Goal: Task Accomplishment & Management: Complete application form

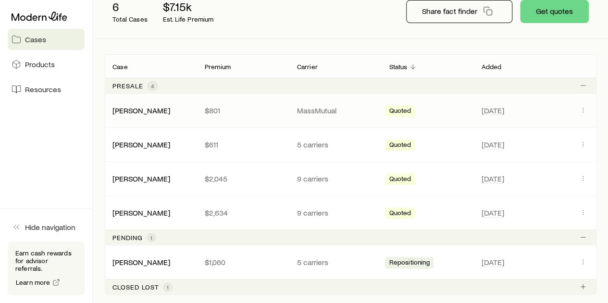
scroll to position [144, 0]
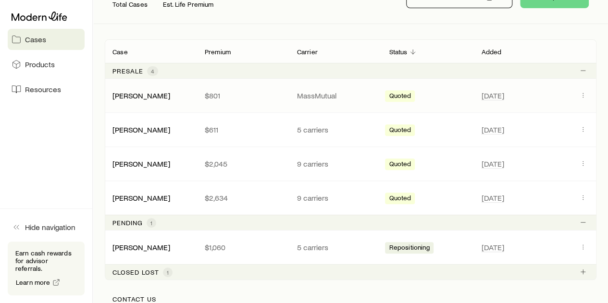
click at [166, 96] on div "[PERSON_NAME]" at bounding box center [151, 96] width 92 height 10
click at [579, 92] on icon "Client cases" at bounding box center [583, 95] width 8 height 8
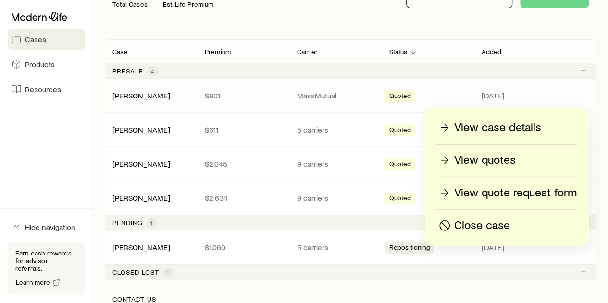
click at [504, 159] on p "View quotes" at bounding box center [484, 160] width 61 height 15
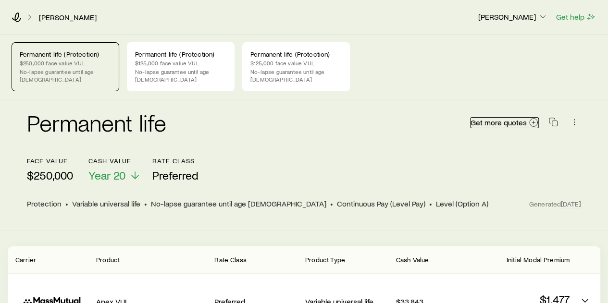
click at [517, 119] on span "Get more quotes" at bounding box center [498, 123] width 56 height 8
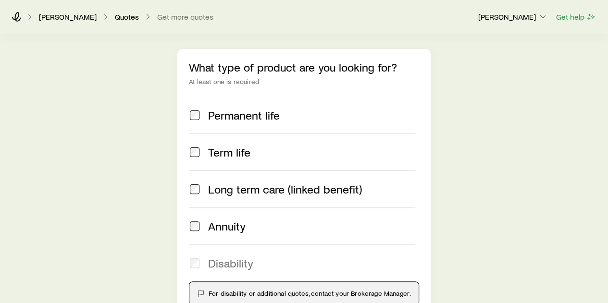
scroll to position [96, 0]
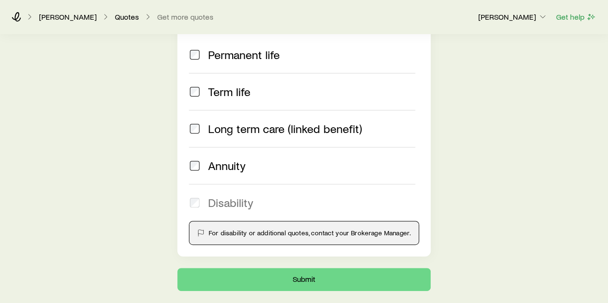
click at [230, 60] on span "Permanent life" at bounding box center [244, 54] width 72 height 13
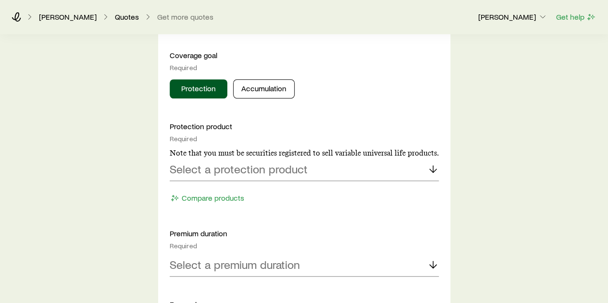
scroll to position [384, 0]
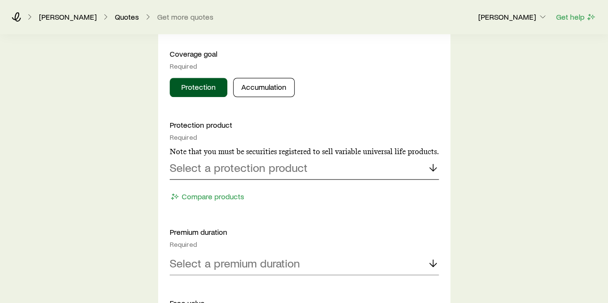
click at [262, 176] on div "Select a protection product" at bounding box center [304, 168] width 269 height 23
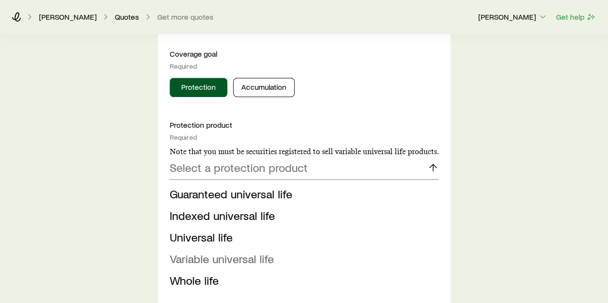
click at [263, 255] on span "Variable universal life" at bounding box center [222, 259] width 104 height 14
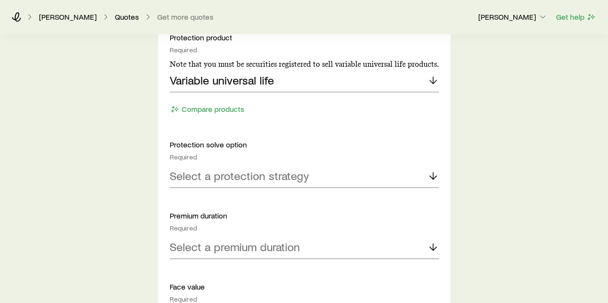
scroll to position [529, 0]
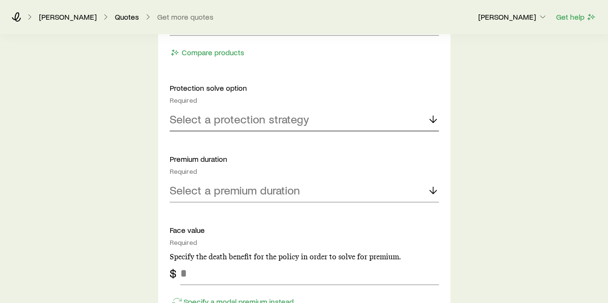
drag, startPoint x: 268, startPoint y: 111, endPoint x: 270, endPoint y: 120, distance: 8.4
click at [268, 112] on p "Select a protection strategy" at bounding box center [239, 118] width 139 height 13
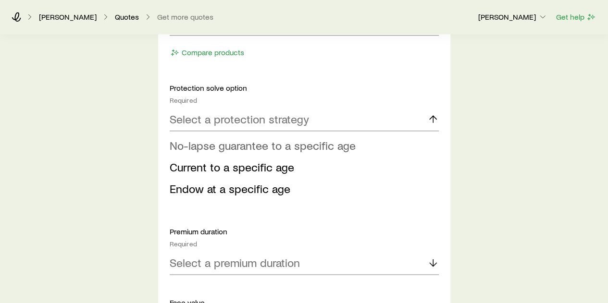
click at [268, 146] on span "No-lapse guarantee to a specific age" at bounding box center [263, 145] width 186 height 14
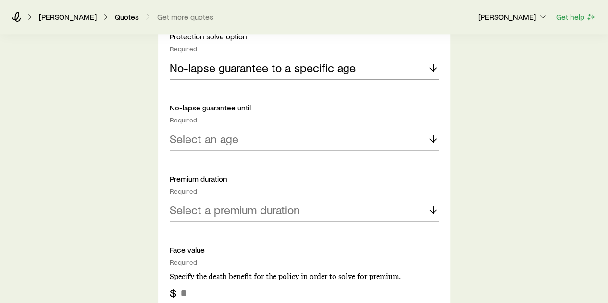
scroll to position [625, 0]
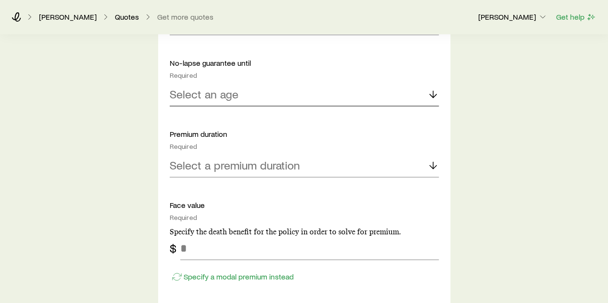
click at [243, 91] on div "Select an age" at bounding box center [304, 94] width 269 height 23
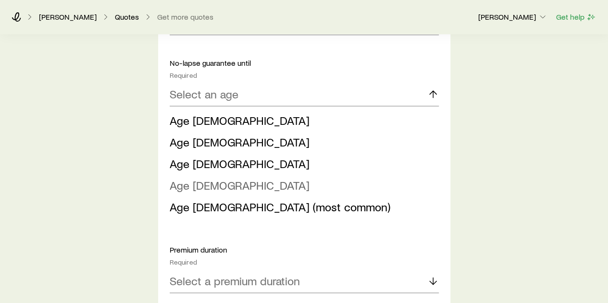
click at [226, 183] on li "Age [DEMOGRAPHIC_DATA]" at bounding box center [301, 186] width 263 height 22
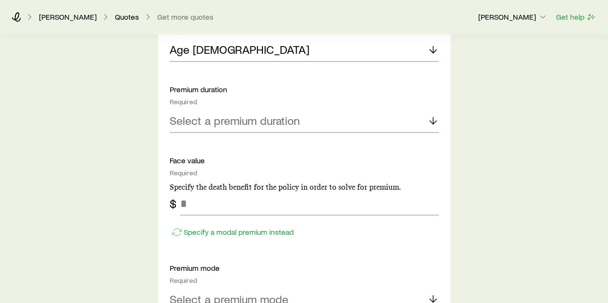
scroll to position [721, 0]
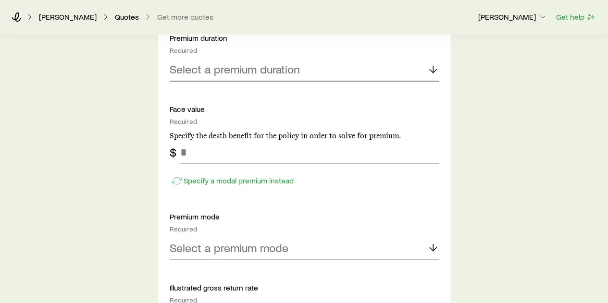
click at [257, 65] on p "Select a premium duration" at bounding box center [235, 68] width 130 height 13
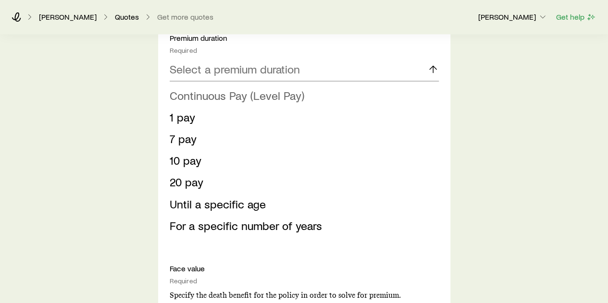
click at [228, 94] on span "Continuous Pay (Level Pay)" at bounding box center [237, 95] width 135 height 14
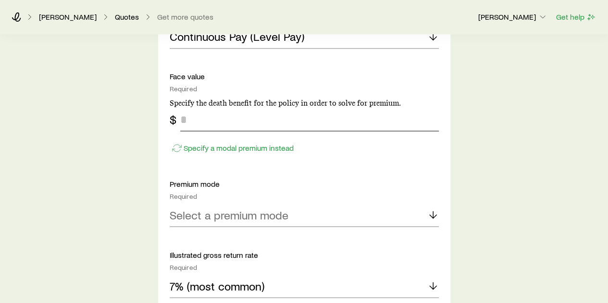
scroll to position [769, 0]
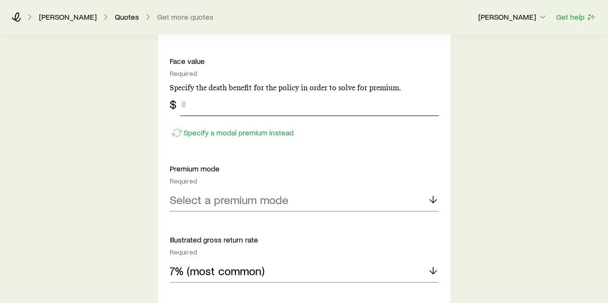
click at [235, 106] on input "tel" at bounding box center [309, 104] width 258 height 23
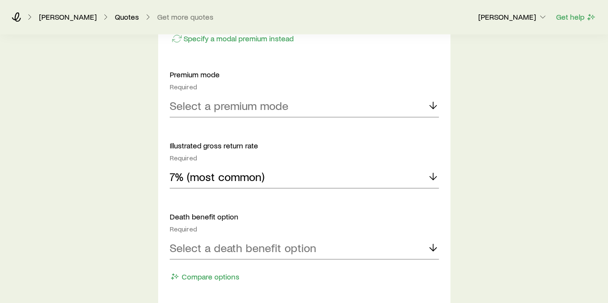
scroll to position [865, 0]
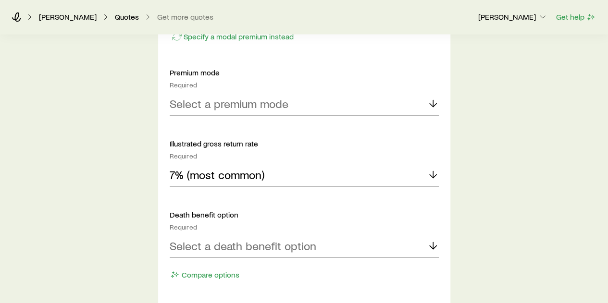
type input "*******"
click at [277, 110] on div "Select a premium mode" at bounding box center [304, 103] width 269 height 23
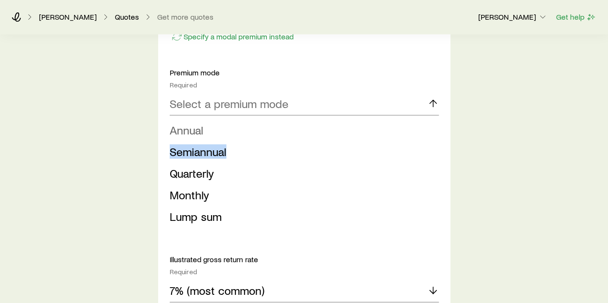
drag, startPoint x: 248, startPoint y: 150, endPoint x: 239, endPoint y: 123, distance: 28.3
click at [239, 123] on ul "Annual Semiannual Quarterly Monthly Lump sum" at bounding box center [301, 173] width 263 height 108
click at [239, 123] on li "Annual" at bounding box center [301, 130] width 263 height 22
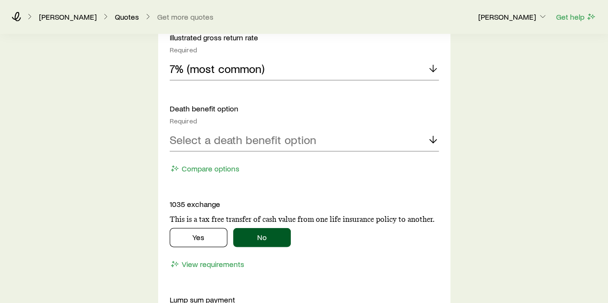
scroll to position [1009, 0]
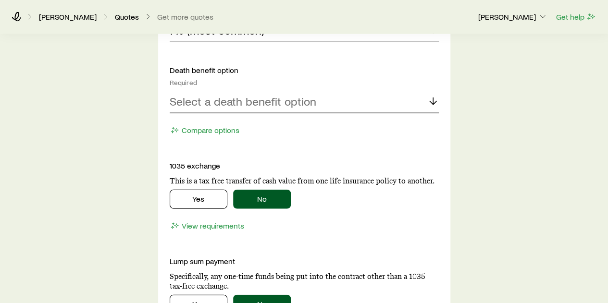
click at [268, 95] on p "Select a death benefit option" at bounding box center [243, 101] width 147 height 13
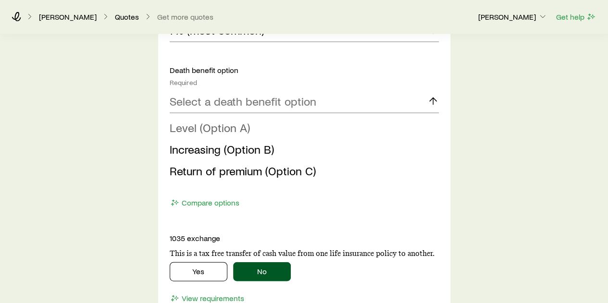
click at [260, 127] on li "Level (Option A)" at bounding box center [301, 128] width 263 height 22
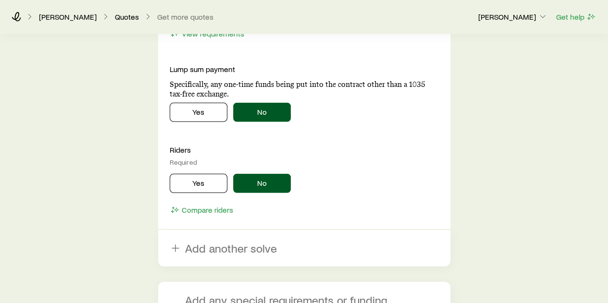
scroll to position [1307, 0]
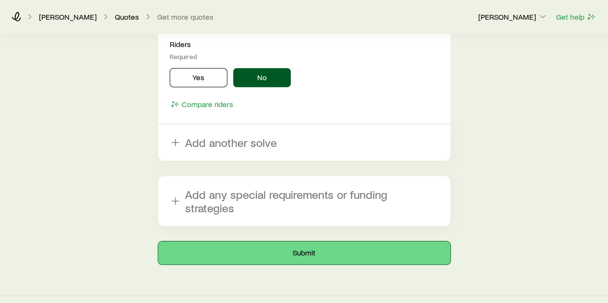
click at [303, 242] on button "Submit" at bounding box center [304, 253] width 292 height 23
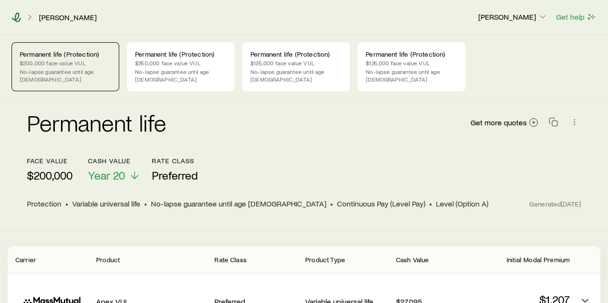
click at [19, 14] on icon at bounding box center [16, 17] width 9 height 10
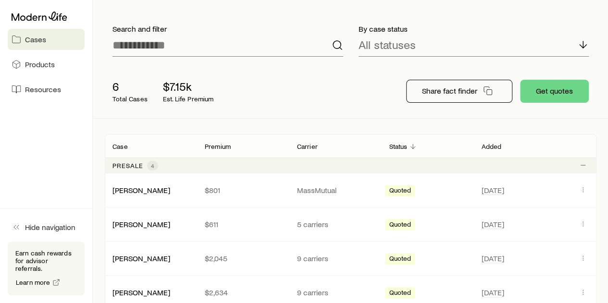
scroll to position [96, 0]
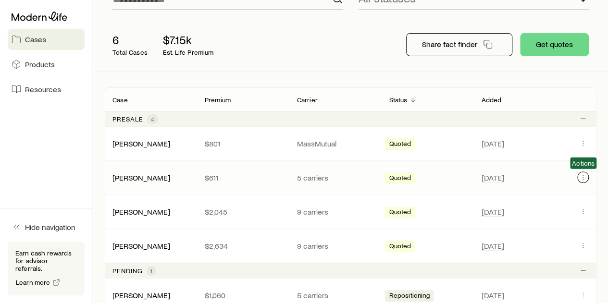
click at [579, 176] on icon "Client cases" at bounding box center [583, 177] width 8 height 8
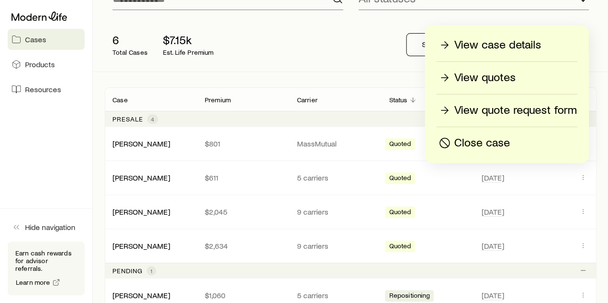
click at [508, 86] on p "View quotes" at bounding box center [484, 77] width 61 height 15
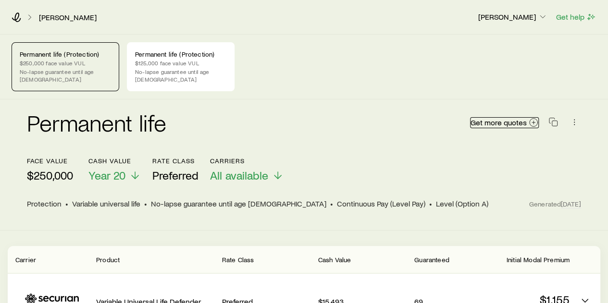
click at [536, 118] on icon at bounding box center [534, 123] width 10 height 10
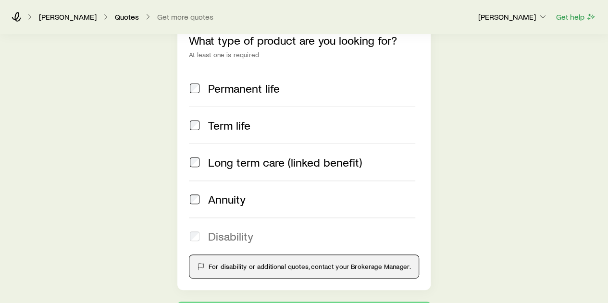
scroll to position [96, 0]
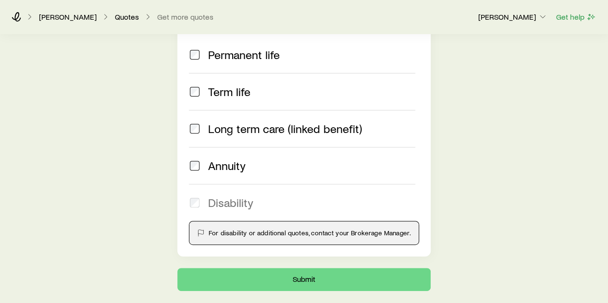
click at [240, 60] on span "Permanent life" at bounding box center [244, 54] width 72 height 13
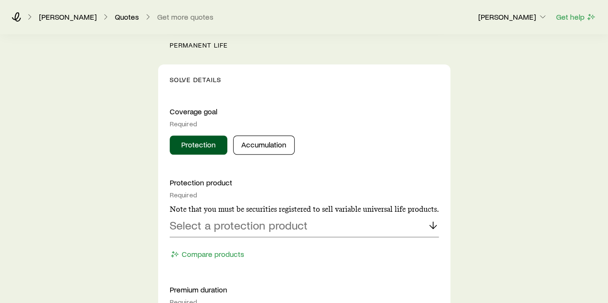
scroll to position [384, 0]
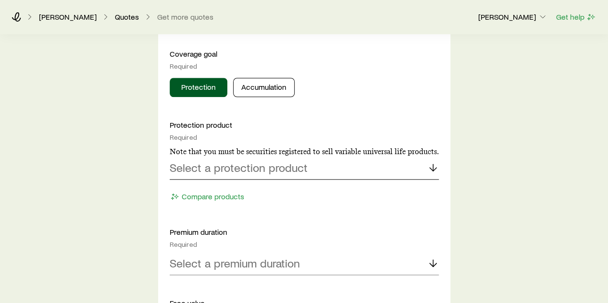
click at [260, 163] on p "Select a protection product" at bounding box center [239, 167] width 138 height 13
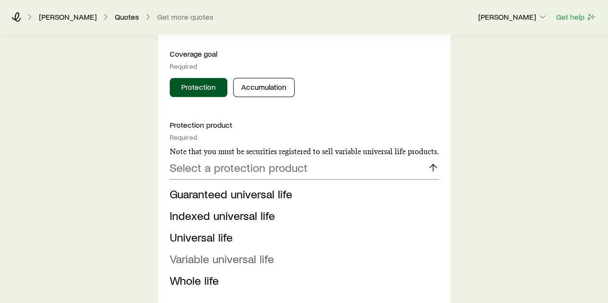
click at [259, 259] on span "Variable universal life" at bounding box center [222, 259] width 104 height 14
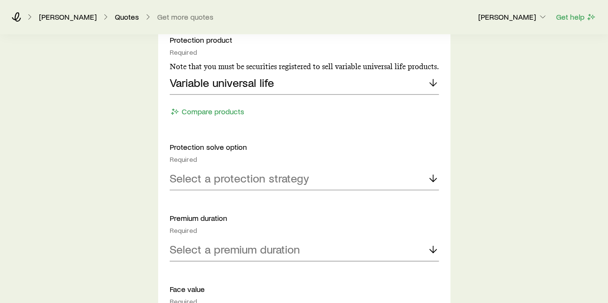
scroll to position [529, 0]
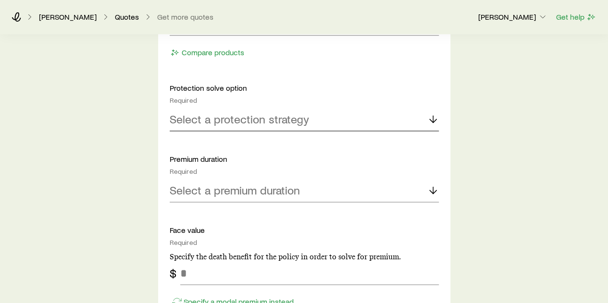
click at [257, 130] on div "Select a protection strategy" at bounding box center [304, 119] width 269 height 23
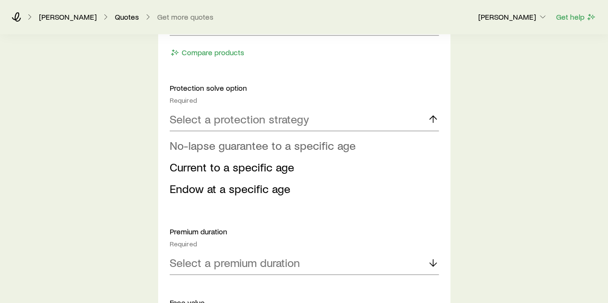
click at [250, 149] on span "No-lapse guarantee to a specific age" at bounding box center [263, 145] width 186 height 14
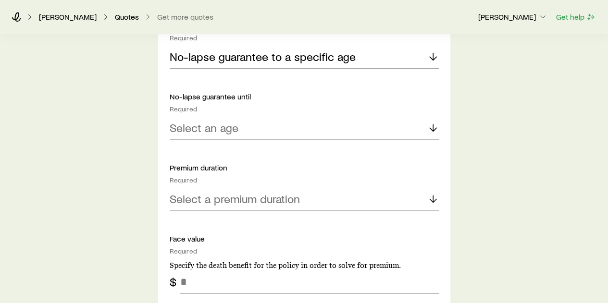
scroll to position [625, 0]
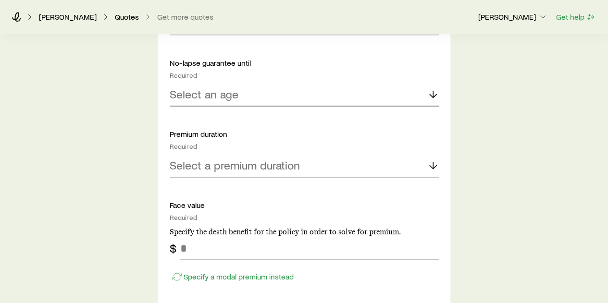
click at [243, 98] on div "Select an age" at bounding box center [304, 94] width 269 height 23
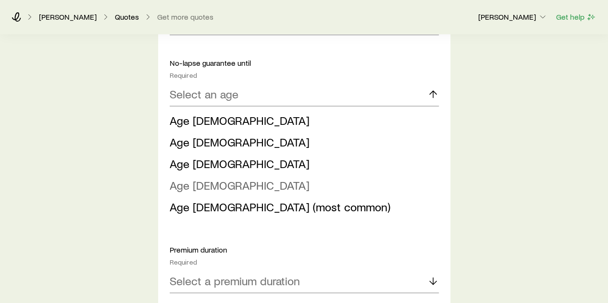
click at [209, 186] on li "Age [DEMOGRAPHIC_DATA]" at bounding box center [301, 186] width 263 height 22
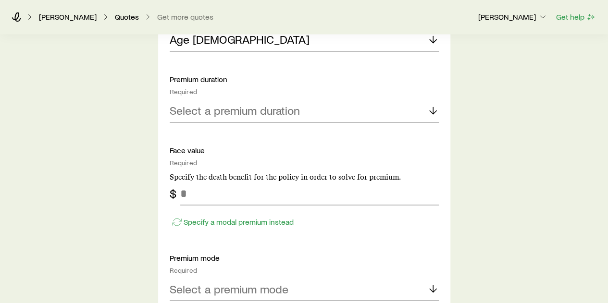
scroll to position [721, 0]
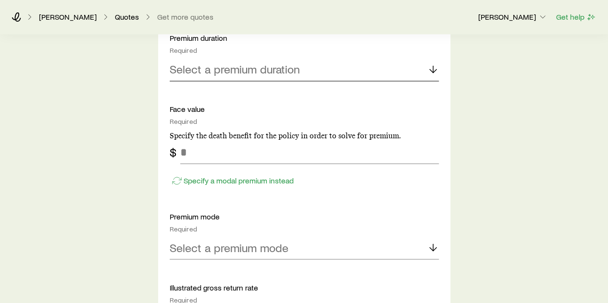
click at [256, 69] on p "Select a premium duration" at bounding box center [235, 68] width 130 height 13
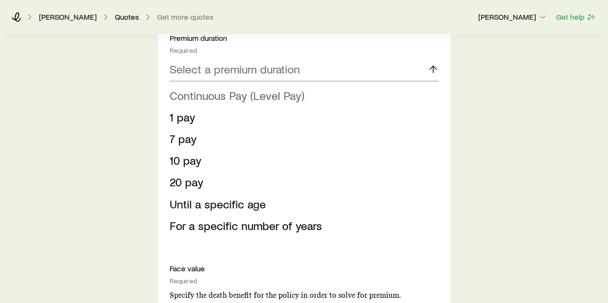
click at [243, 88] on span "Continuous Pay (Level Pay)" at bounding box center [237, 95] width 135 height 14
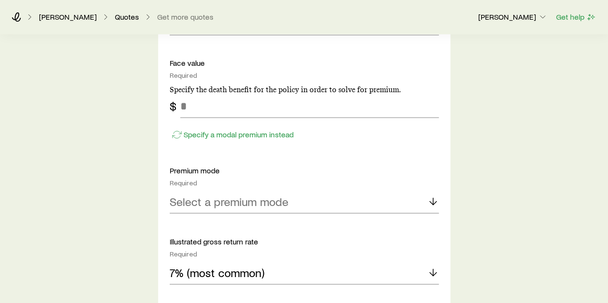
scroll to position [817, 0]
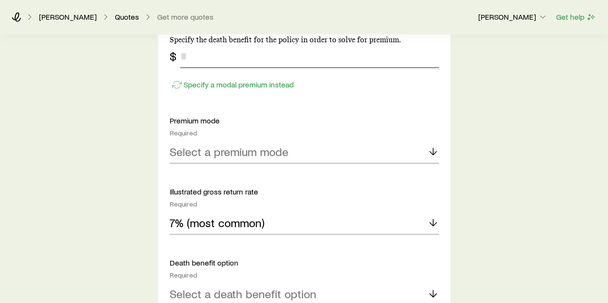
click at [252, 53] on input "tel" at bounding box center [309, 56] width 258 height 23
type input "*******"
click at [335, 152] on div "Select a premium mode" at bounding box center [304, 151] width 269 height 23
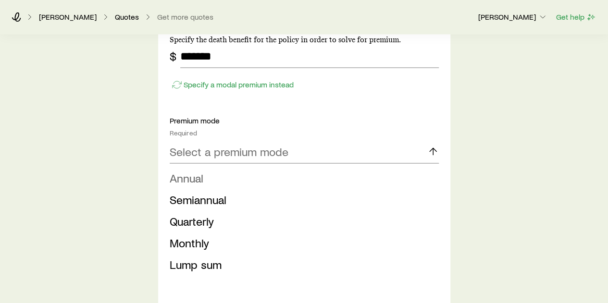
click at [291, 172] on li "Annual" at bounding box center [301, 178] width 263 height 22
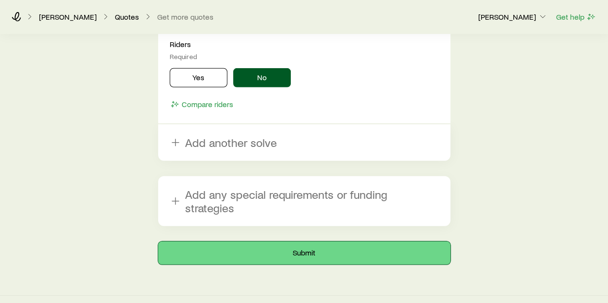
click at [292, 242] on button "Submit" at bounding box center [304, 253] width 292 height 23
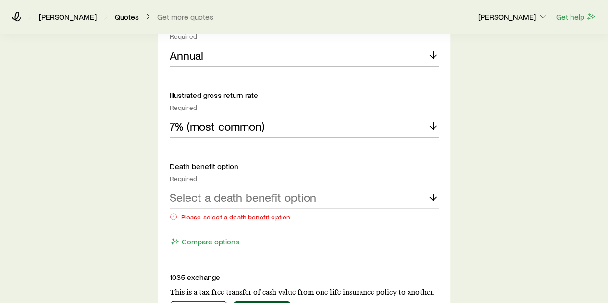
scroll to position [1009, 0]
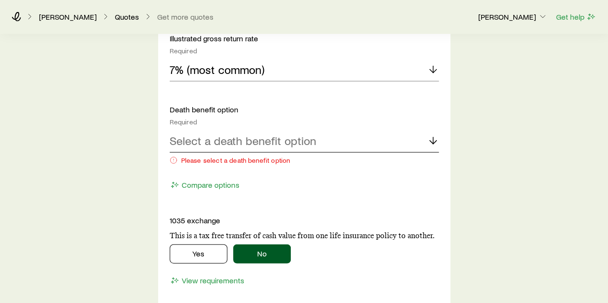
click at [315, 137] on div "Select a death benefit option" at bounding box center [304, 141] width 269 height 23
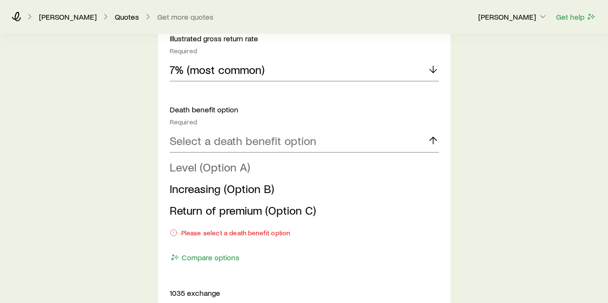
click at [250, 173] on li "Level (Option A)" at bounding box center [301, 168] width 263 height 22
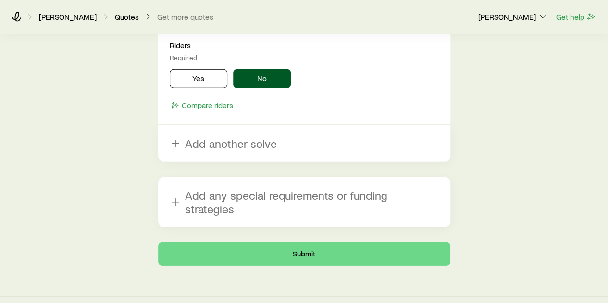
scroll to position [1346, 0]
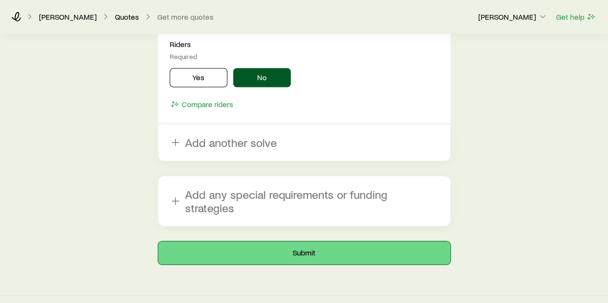
click at [300, 242] on button "Submit" at bounding box center [304, 253] width 292 height 23
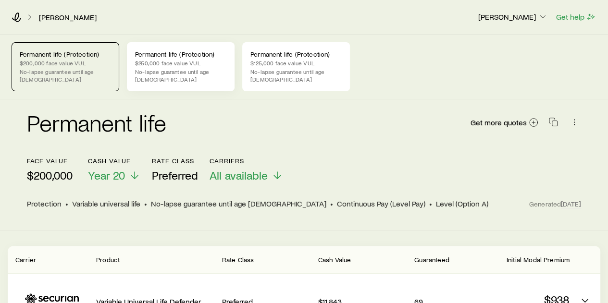
click at [163, 64] on p "$250,000 face value VUL" at bounding box center [180, 63] width 91 height 8
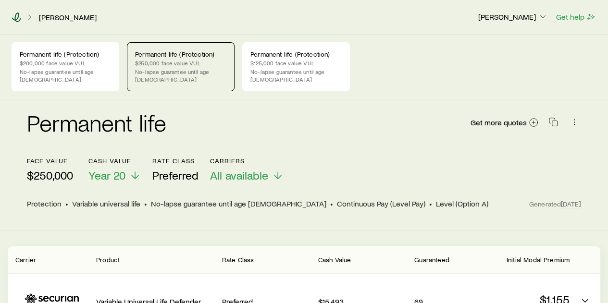
click at [20, 19] on icon at bounding box center [17, 17] width 10 height 10
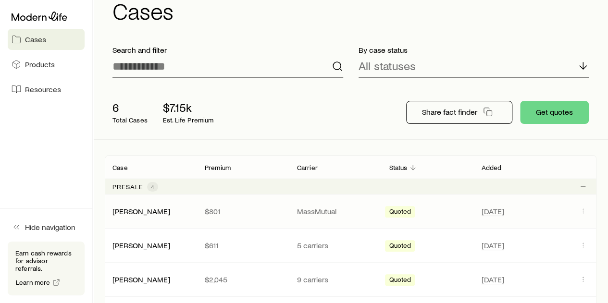
scroll to position [48, 0]
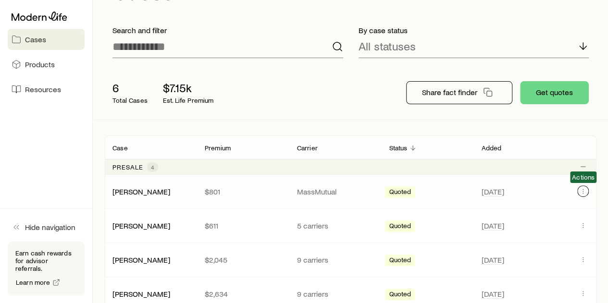
click at [582, 190] on icon "Client cases" at bounding box center [583, 191] width 8 height 8
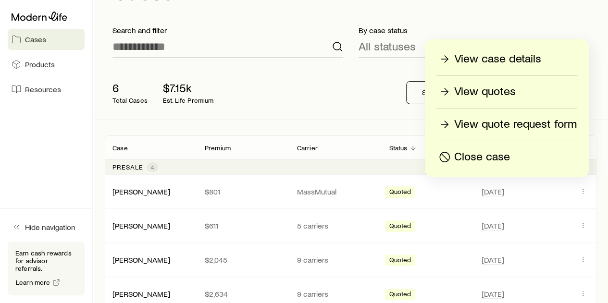
click at [495, 93] on p "View quotes" at bounding box center [484, 91] width 61 height 15
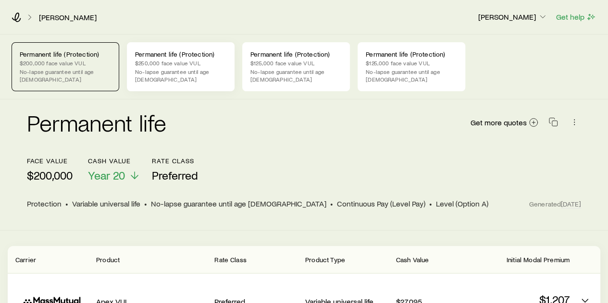
click at [186, 60] on p "$250,000 face value VUL" at bounding box center [180, 63] width 91 height 8
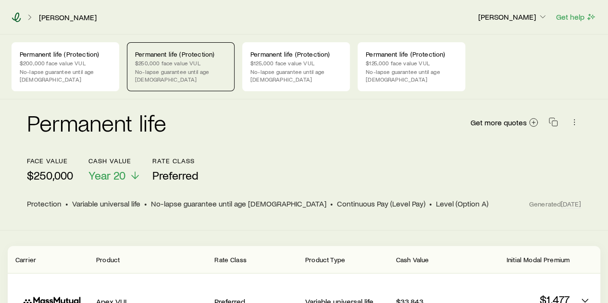
click at [16, 12] on div "[PERSON_NAME] [PERSON_NAME] Get help" at bounding box center [304, 17] width 608 height 35
click at [19, 22] on div "[PERSON_NAME] [PERSON_NAME] Get help" at bounding box center [304, 17] width 608 height 35
click at [20, 16] on icon at bounding box center [17, 17] width 10 height 10
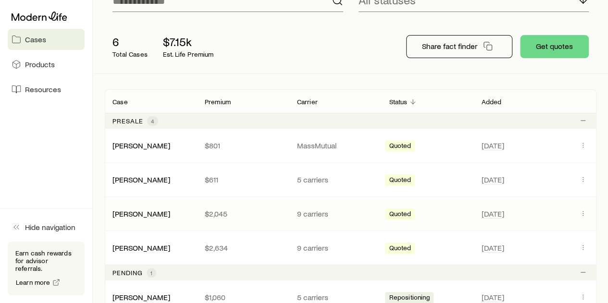
scroll to position [96, 0]
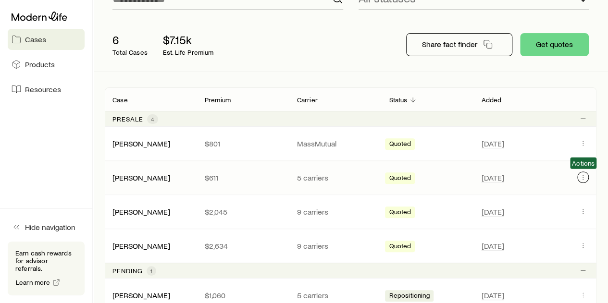
click at [584, 173] on icon "Client cases" at bounding box center [583, 177] width 8 height 8
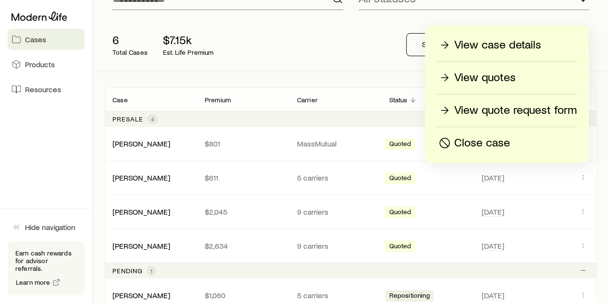
click at [477, 82] on p "View quotes" at bounding box center [484, 77] width 61 height 15
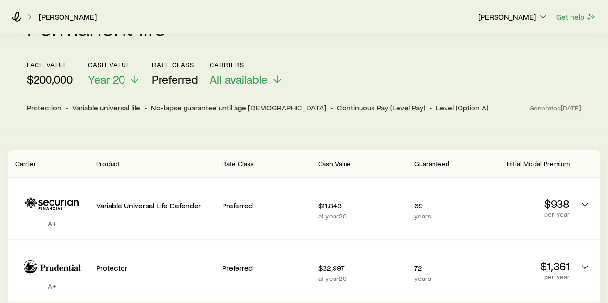
scroll to position [48, 0]
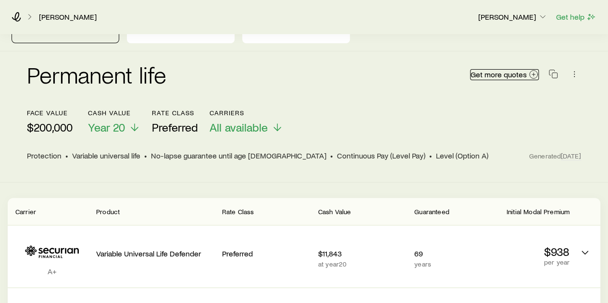
click at [529, 70] on icon at bounding box center [534, 75] width 10 height 10
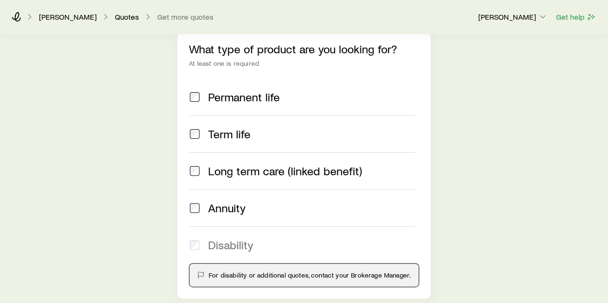
scroll to position [96, 0]
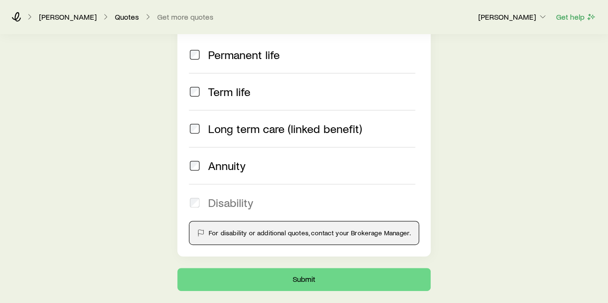
click at [217, 59] on span "Permanent life" at bounding box center [244, 54] width 72 height 13
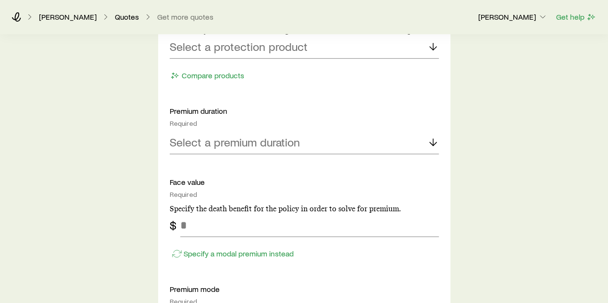
scroll to position [432, 0]
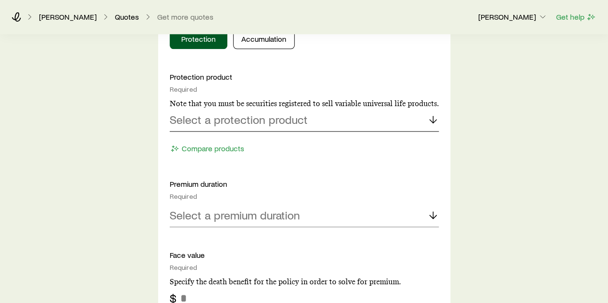
click at [247, 119] on p "Select a protection product" at bounding box center [239, 119] width 138 height 13
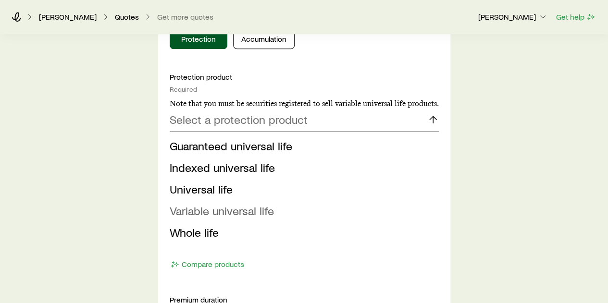
click at [231, 215] on span "Variable universal life" at bounding box center [222, 211] width 104 height 14
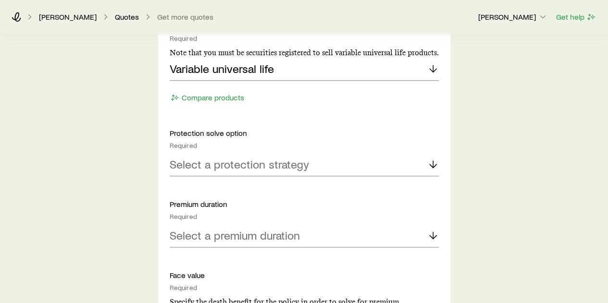
scroll to position [529, 0]
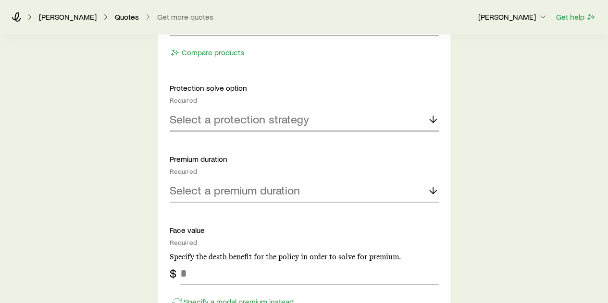
click at [251, 129] on div "Select a protection strategy" at bounding box center [304, 119] width 269 height 23
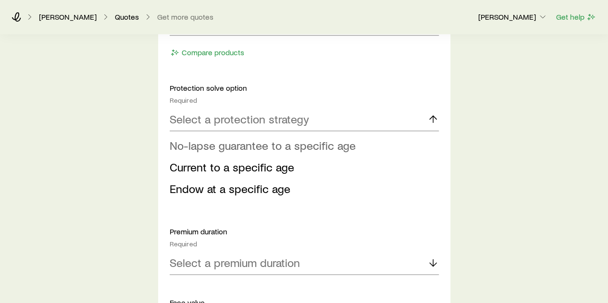
click at [241, 146] on span "No-lapse guarantee to a specific age" at bounding box center [263, 145] width 186 height 14
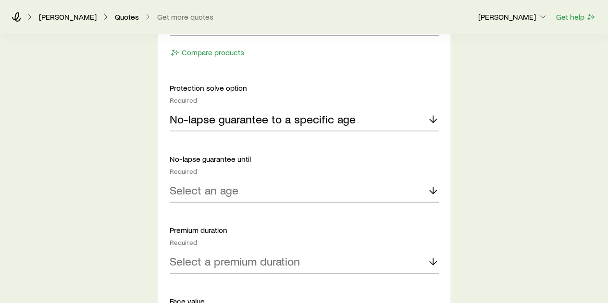
scroll to position [577, 0]
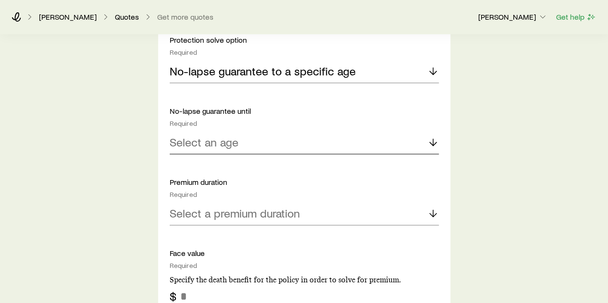
click at [236, 142] on p "Select an age" at bounding box center [204, 141] width 69 height 13
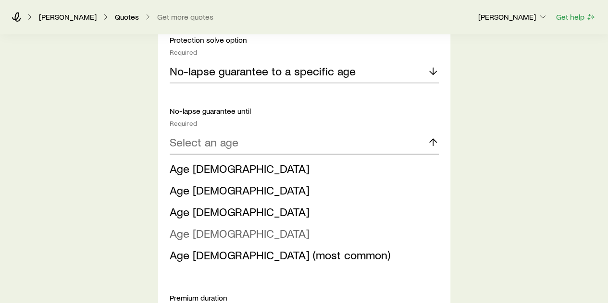
click at [211, 234] on li "Age [DEMOGRAPHIC_DATA]" at bounding box center [301, 234] width 263 height 22
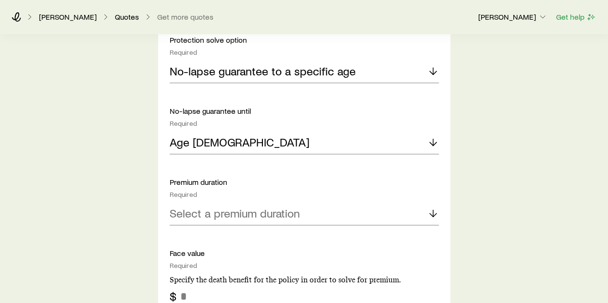
scroll to position [625, 0]
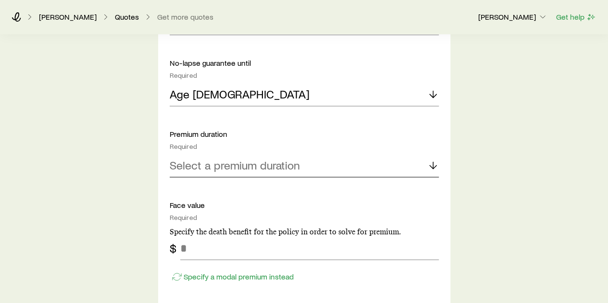
click at [232, 175] on div "Select a premium duration" at bounding box center [304, 165] width 269 height 23
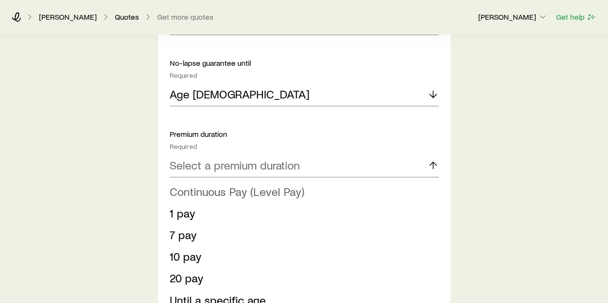
click at [218, 190] on span "Continuous Pay (Level Pay)" at bounding box center [237, 191] width 135 height 14
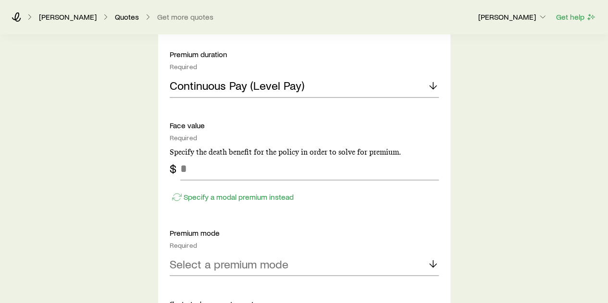
scroll to position [769, 0]
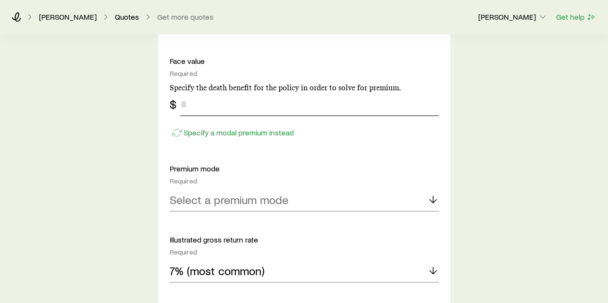
click at [224, 110] on input "tel" at bounding box center [309, 104] width 258 height 23
type input "*******"
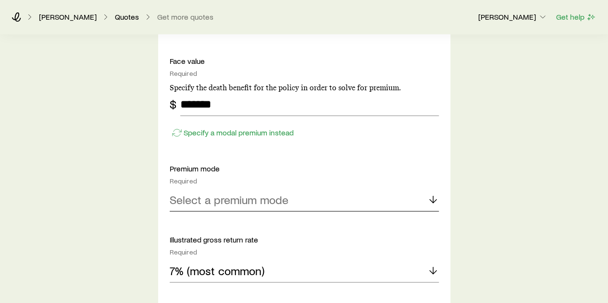
click at [346, 195] on div "Select a premium mode" at bounding box center [304, 199] width 269 height 23
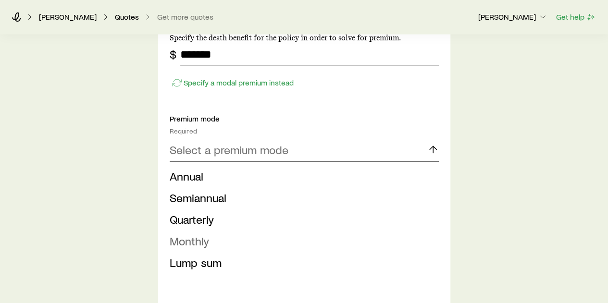
scroll to position [865, 0]
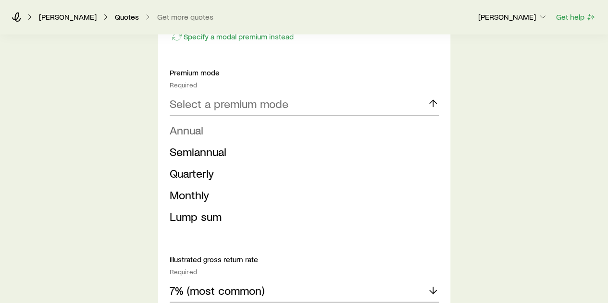
click at [202, 123] on span "Annual" at bounding box center [187, 130] width 34 height 14
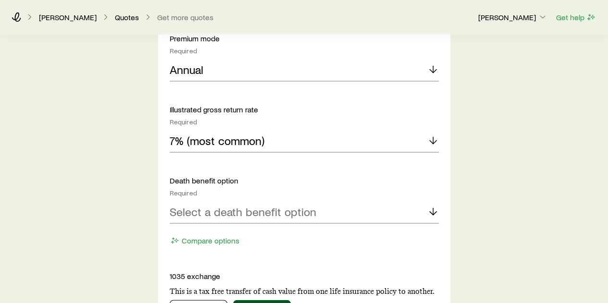
scroll to position [913, 0]
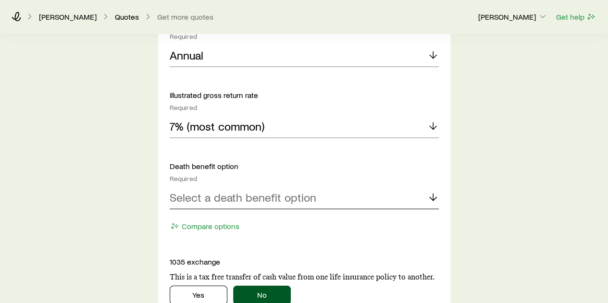
click at [306, 195] on p "Select a death benefit option" at bounding box center [243, 197] width 147 height 13
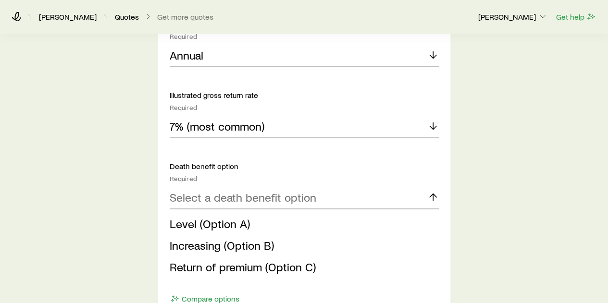
click at [252, 227] on li "Level (Option A)" at bounding box center [301, 224] width 263 height 22
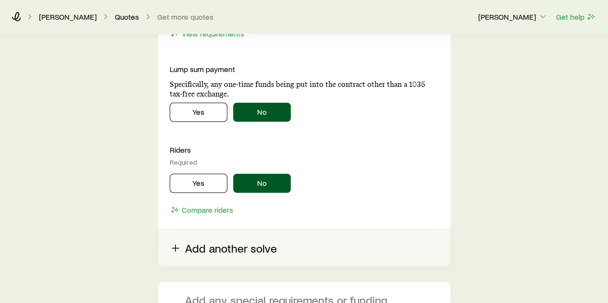
scroll to position [1307, 0]
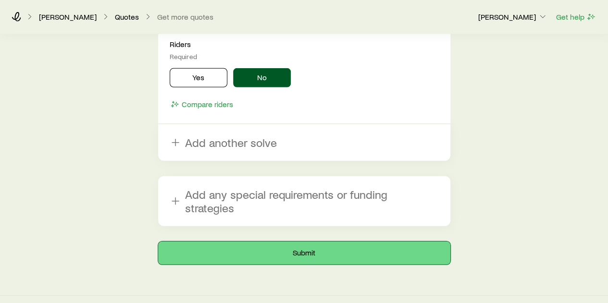
click at [300, 242] on button "Submit" at bounding box center [304, 253] width 292 height 23
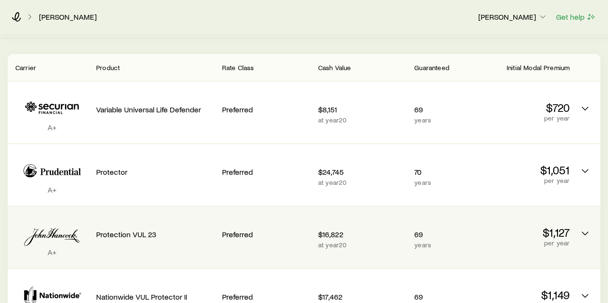
scroll to position [144, 0]
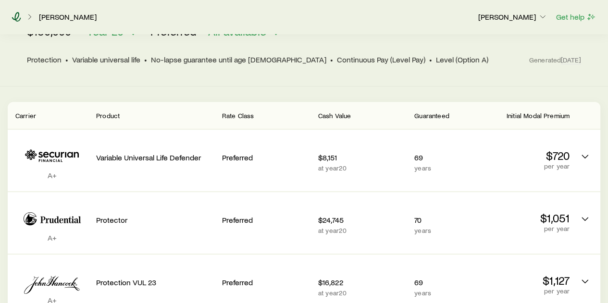
click at [12, 15] on icon at bounding box center [17, 17] width 10 height 10
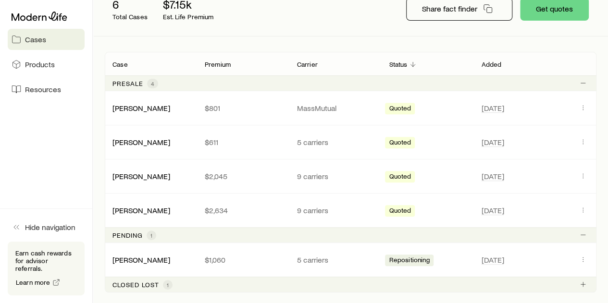
scroll to position [144, 0]
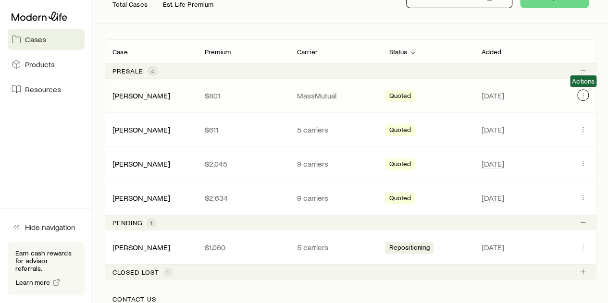
click at [587, 93] on button "Client cases" at bounding box center [583, 95] width 12 height 12
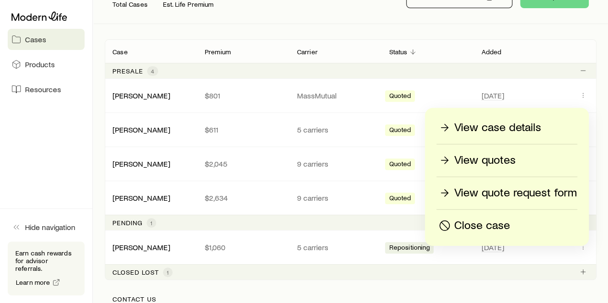
click at [492, 157] on p "View quotes" at bounding box center [484, 160] width 61 height 15
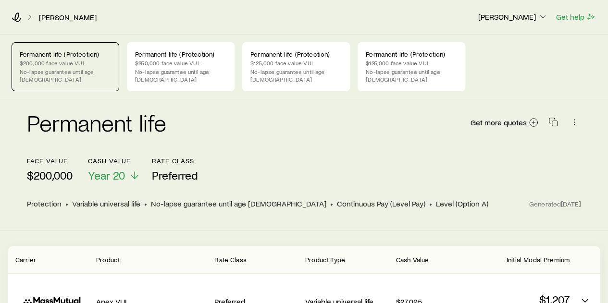
click at [541, 113] on div "Get more quotes" at bounding box center [525, 122] width 111 height 23
click at [532, 118] on icon at bounding box center [534, 123] width 10 height 10
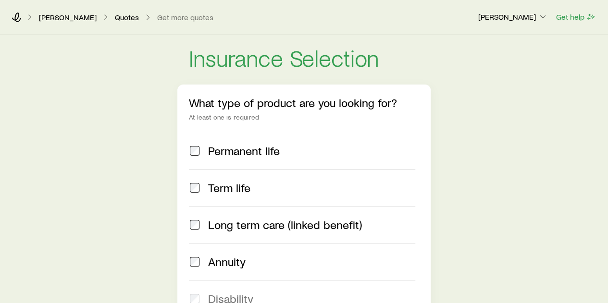
click at [257, 149] on span "Permanent life" at bounding box center [244, 150] width 72 height 13
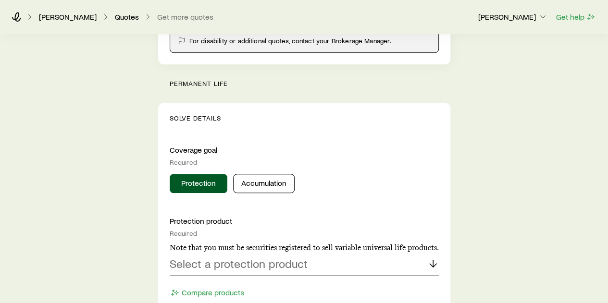
scroll to position [384, 0]
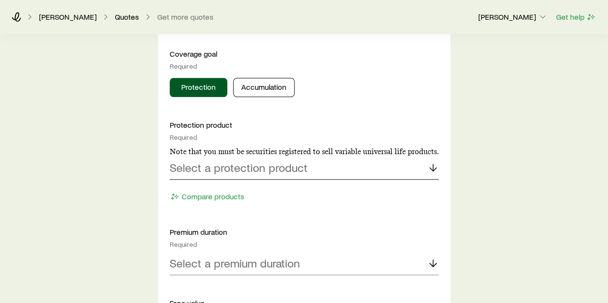
click at [253, 165] on p "Select a protection product" at bounding box center [239, 167] width 138 height 13
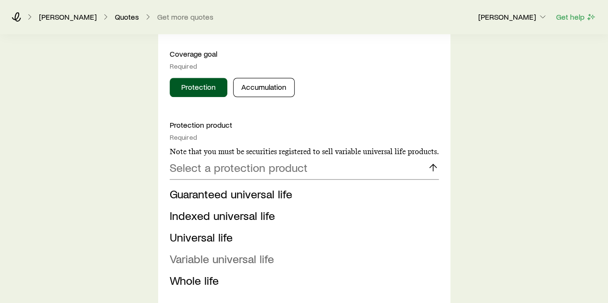
click at [228, 262] on span "Variable universal life" at bounding box center [222, 259] width 104 height 14
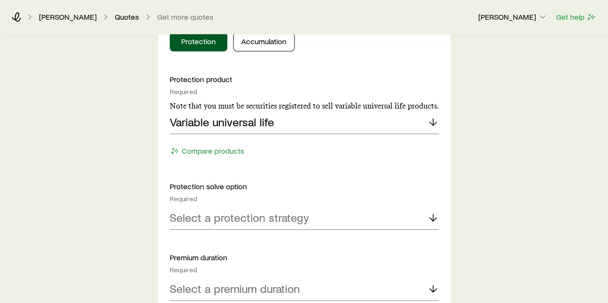
scroll to position [480, 0]
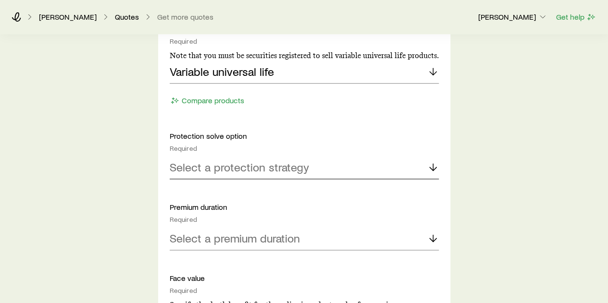
click at [238, 171] on p "Select a protection strategy" at bounding box center [239, 166] width 139 height 13
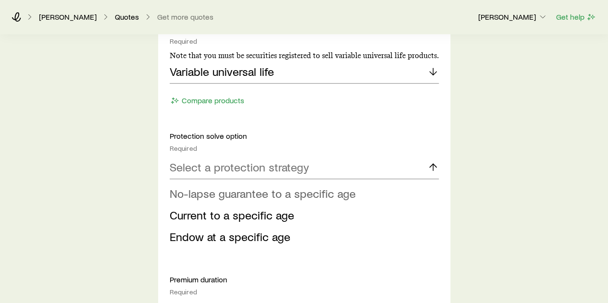
click at [250, 195] on span "No-lapse guarantee to a specific age" at bounding box center [263, 193] width 186 height 14
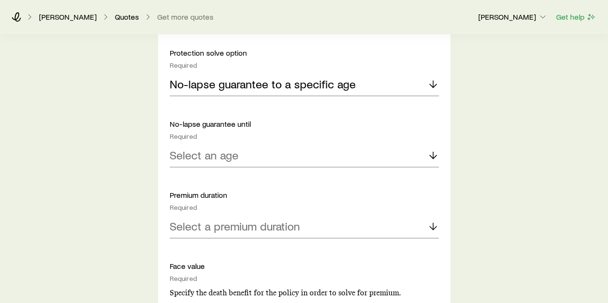
scroll to position [625, 0]
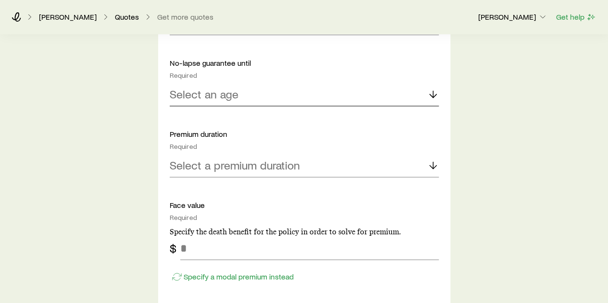
click at [255, 92] on div "Select an age" at bounding box center [304, 94] width 269 height 23
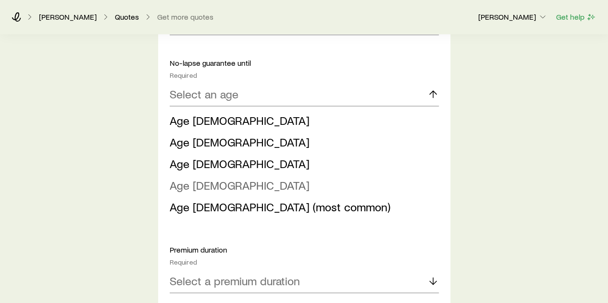
click at [219, 187] on li "Age [DEMOGRAPHIC_DATA]" at bounding box center [301, 186] width 263 height 22
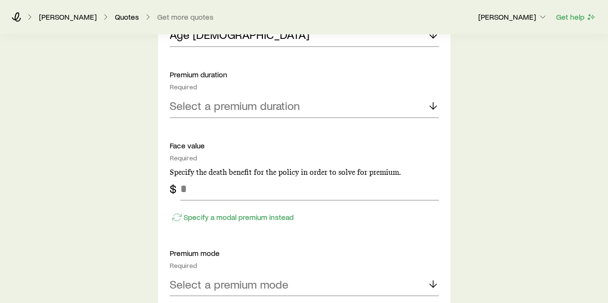
scroll to position [721, 0]
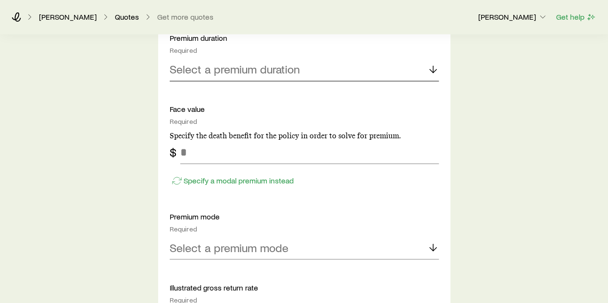
click at [251, 74] on p "Select a premium duration" at bounding box center [235, 68] width 130 height 13
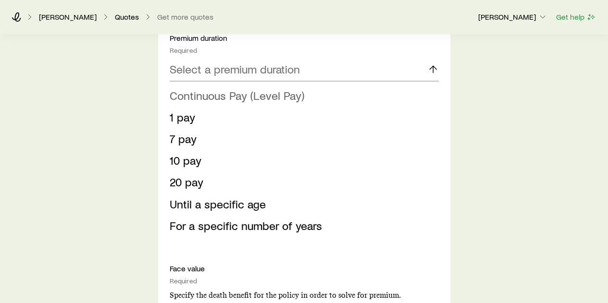
click at [219, 98] on span "Continuous Pay (Level Pay)" at bounding box center [237, 95] width 135 height 14
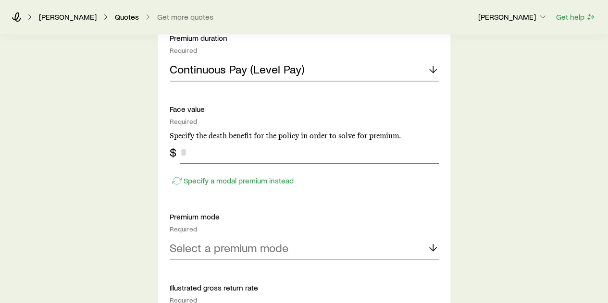
click at [240, 148] on input "tel" at bounding box center [309, 152] width 258 height 23
type input "*******"
click at [399, 193] on div "Protection product Required Note that you must be securities registered to sell…" at bounding box center [304, 105] width 269 height 642
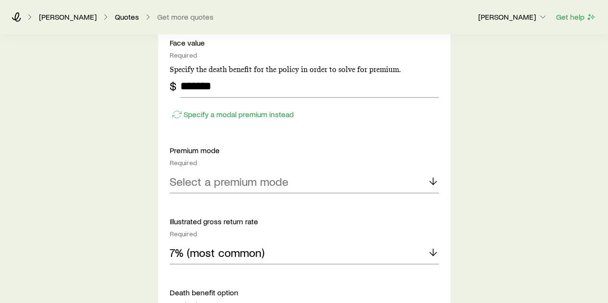
scroll to position [817, 0]
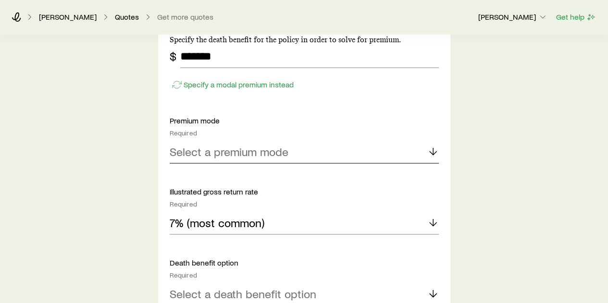
click at [291, 151] on div "Select a premium mode" at bounding box center [304, 151] width 269 height 23
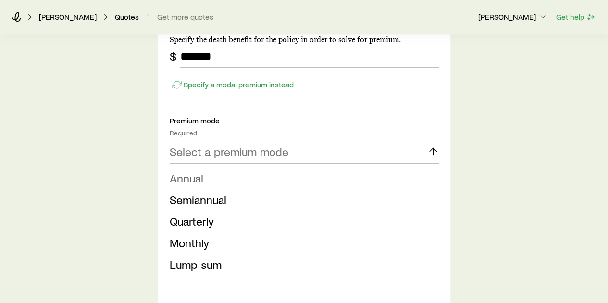
click at [213, 176] on li "Annual" at bounding box center [301, 178] width 263 height 22
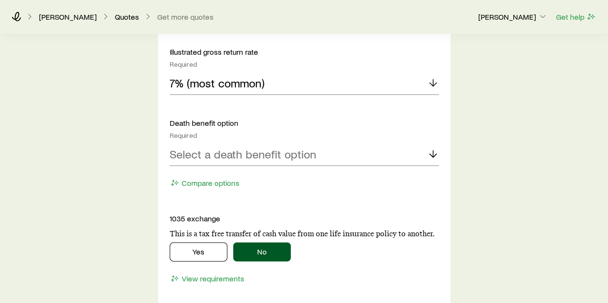
scroll to position [1009, 0]
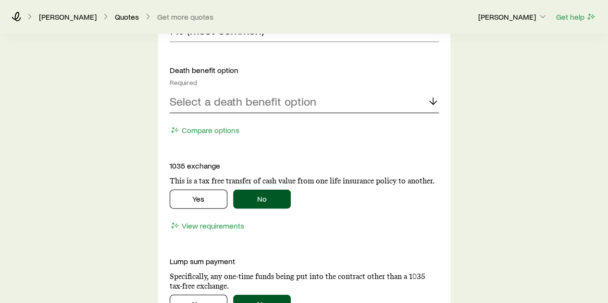
click at [264, 98] on p "Select a death benefit option" at bounding box center [243, 101] width 147 height 13
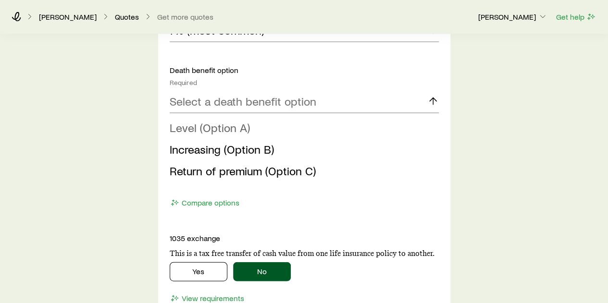
click at [246, 129] on span "Level (Option A)" at bounding box center [210, 128] width 80 height 14
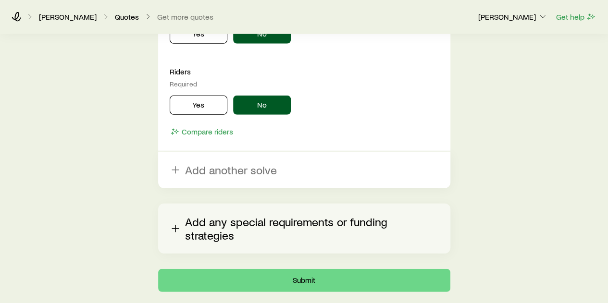
scroll to position [1307, 0]
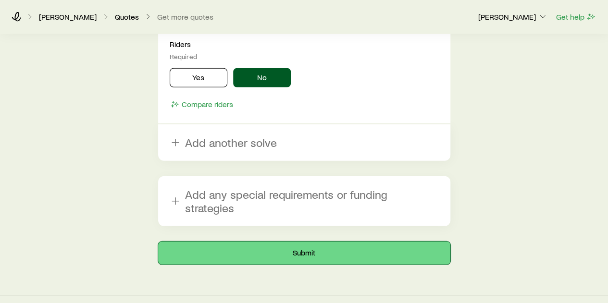
click at [277, 242] on button "Submit" at bounding box center [304, 253] width 292 height 23
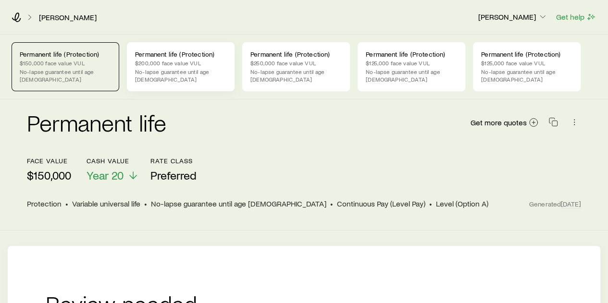
click at [197, 64] on p "$200,000 face value VUL" at bounding box center [180, 63] width 91 height 8
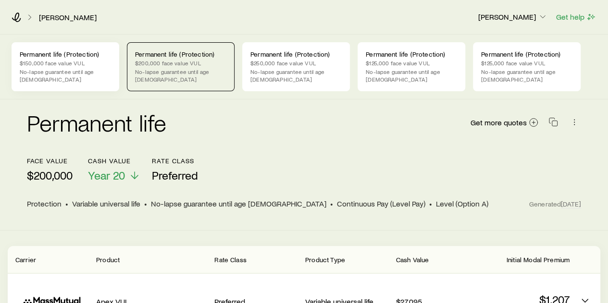
click at [71, 70] on p "No-lapse guarantee until age [DEMOGRAPHIC_DATA]" at bounding box center [65, 75] width 91 height 15
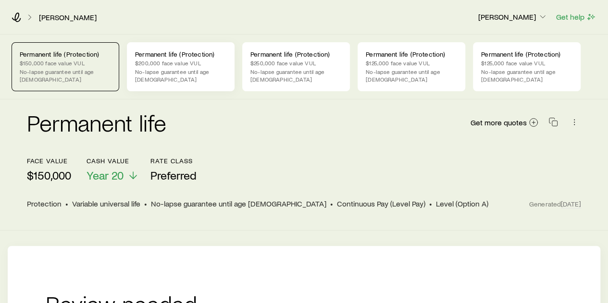
click at [154, 56] on p "Permanent life (Protection)" at bounding box center [180, 54] width 91 height 8
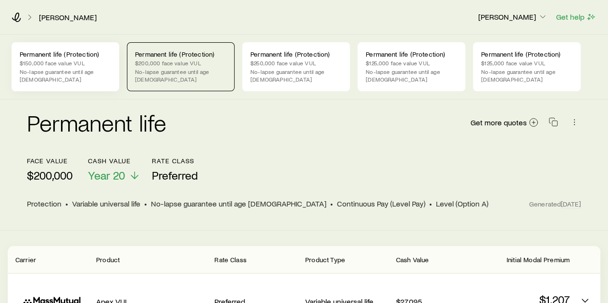
drag, startPoint x: 77, startPoint y: 63, endPoint x: 93, endPoint y: 62, distance: 16.4
click at [77, 63] on p "$150,000 face value VUL" at bounding box center [65, 63] width 91 height 8
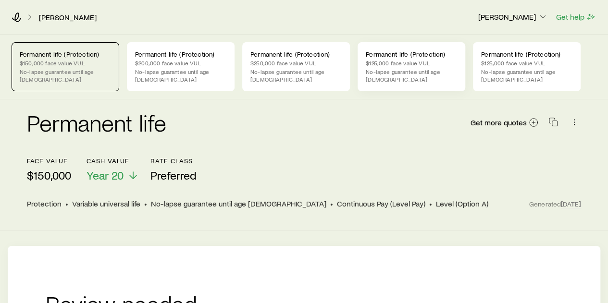
click at [397, 62] on p "$125,000 face value VUL" at bounding box center [411, 63] width 91 height 8
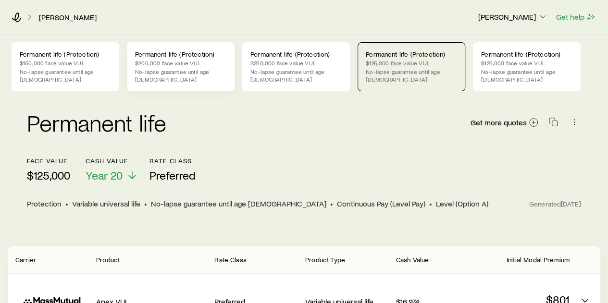
click at [174, 73] on p "No-lapse guarantee until age [DEMOGRAPHIC_DATA]" at bounding box center [180, 75] width 91 height 15
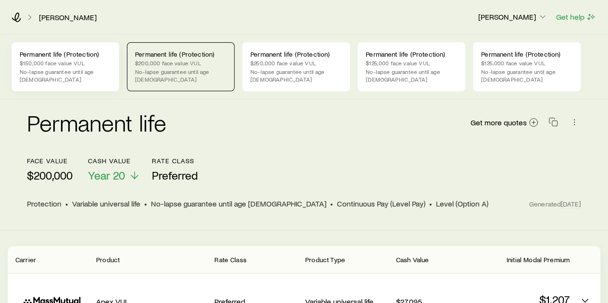
click at [80, 58] on div "Permanent life (Protection) $150,000 face value VUL No-lapse guarantee until ag…" at bounding box center [66, 66] width 108 height 49
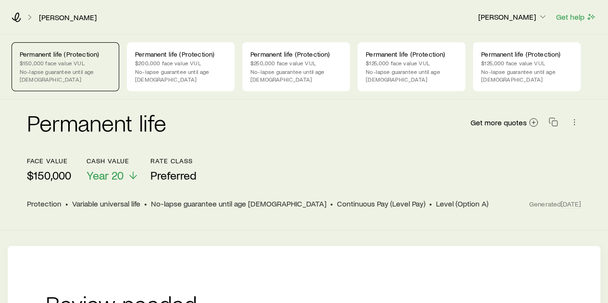
click at [19, 9] on div "[PERSON_NAME] [PERSON_NAME] Get help" at bounding box center [304, 17] width 608 height 35
click at [16, 18] on icon at bounding box center [17, 17] width 10 height 10
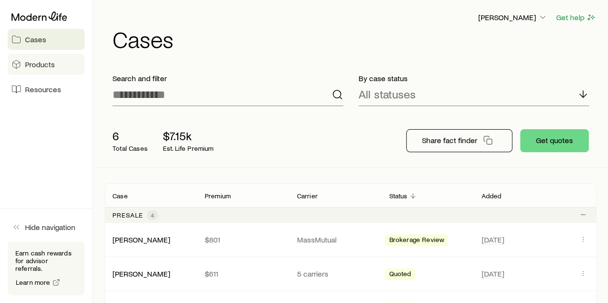
click at [50, 60] on span "Products" at bounding box center [40, 65] width 30 height 10
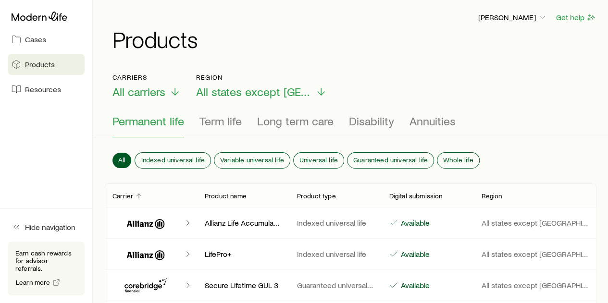
click at [367, 113] on div "Carriers All carriers Region All states except [GEOGRAPHIC_DATA] Permanent life…" at bounding box center [350, 106] width 515 height 64
click at [380, 120] on span "Disability" at bounding box center [371, 120] width 45 height 13
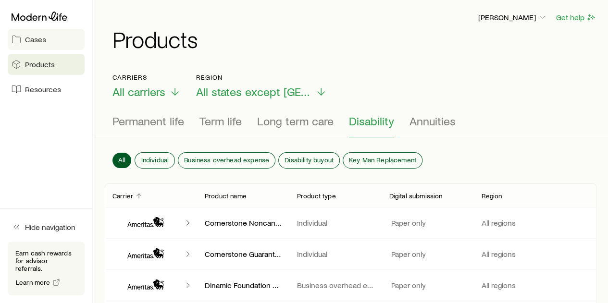
click at [45, 47] on link "Cases" at bounding box center [46, 39] width 77 height 21
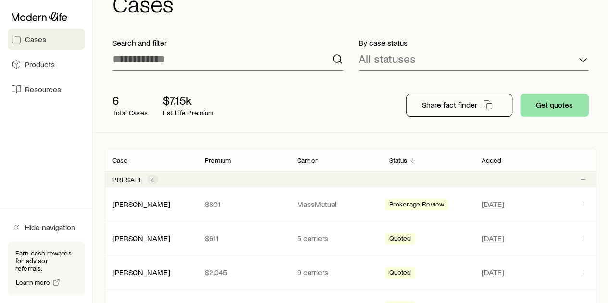
scroll to position [48, 0]
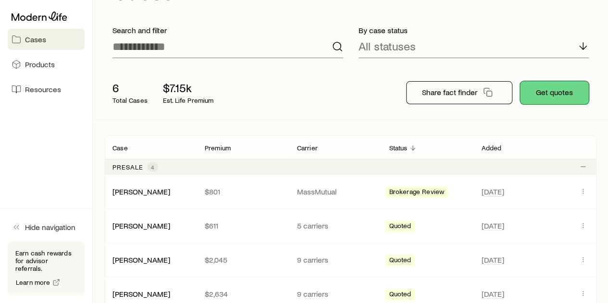
click at [542, 94] on button "Get quotes" at bounding box center [554, 92] width 69 height 23
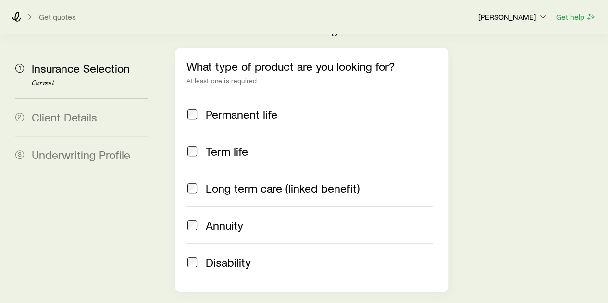
click at [235, 256] on span "Disability" at bounding box center [228, 262] width 45 height 13
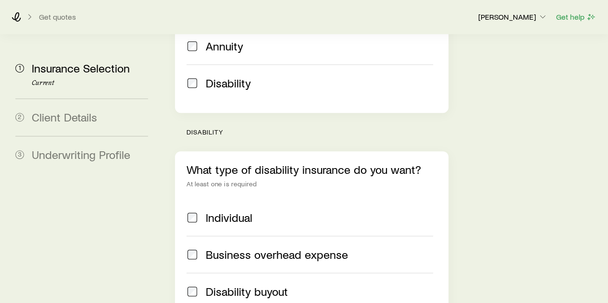
scroll to position [336, 0]
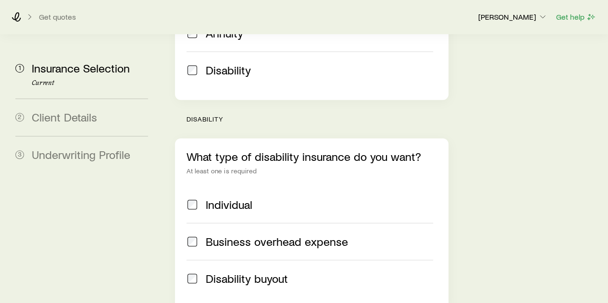
click at [298, 198] on div "Individual" at bounding box center [319, 204] width 227 height 13
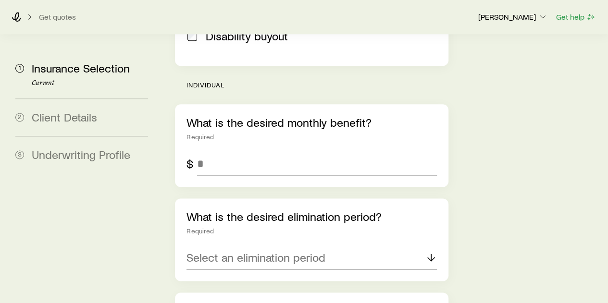
scroll to position [529, 0]
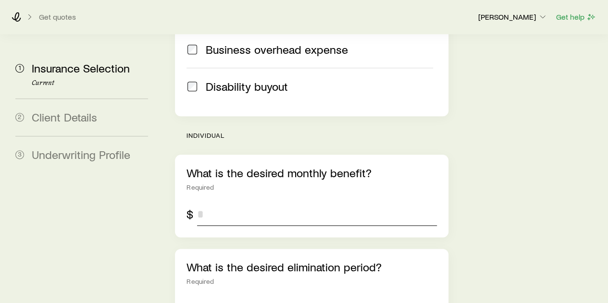
click at [266, 203] on input "tel" at bounding box center [316, 214] width 239 height 23
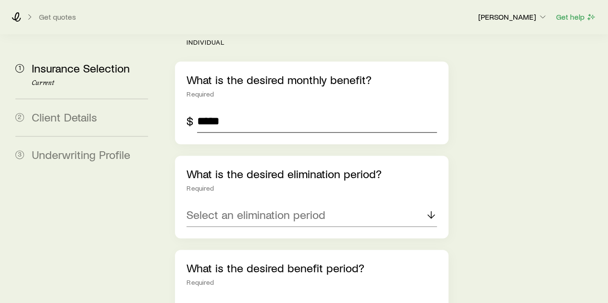
scroll to position [625, 0]
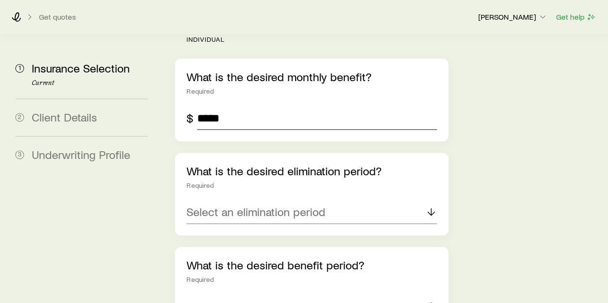
type input "*****"
click at [328, 201] on div "Select an elimination period" at bounding box center [311, 212] width 250 height 23
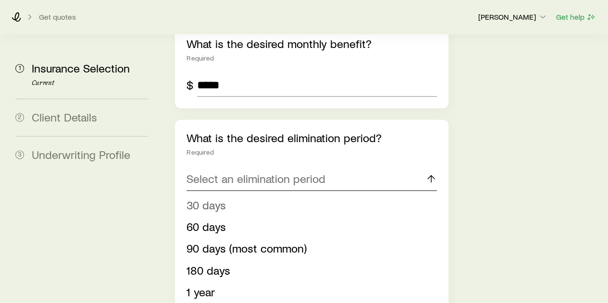
scroll to position [673, 0]
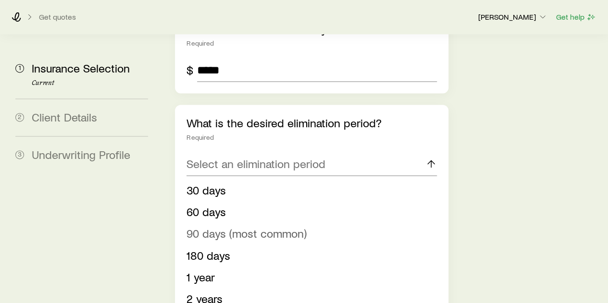
click at [275, 226] on span "90 days (most common)" at bounding box center [246, 233] width 120 height 14
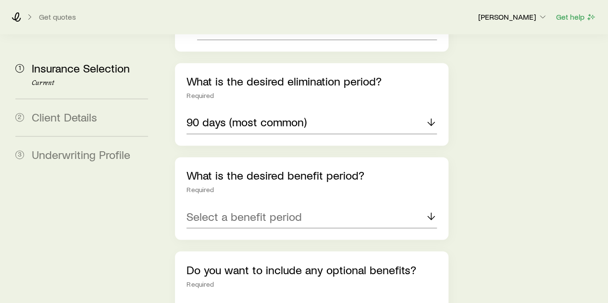
scroll to position [769, 0]
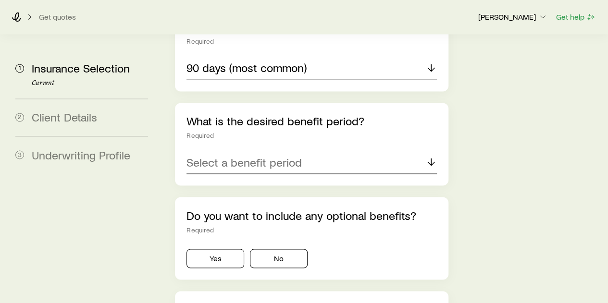
click at [314, 151] on div "Select a benefit period" at bounding box center [311, 162] width 250 height 23
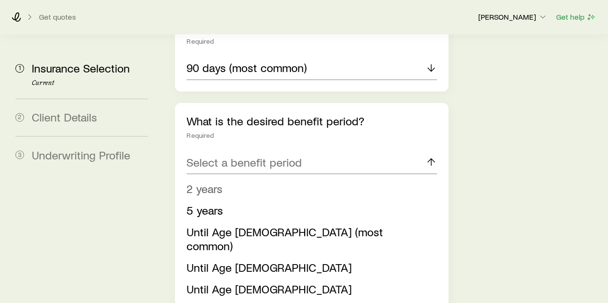
click at [303, 178] on li "2 years" at bounding box center [308, 189] width 244 height 22
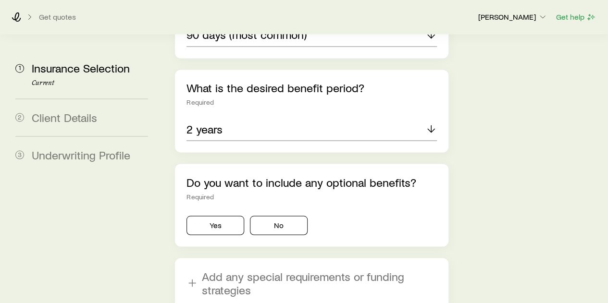
scroll to position [817, 0]
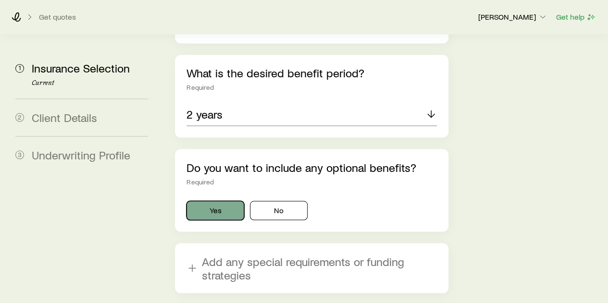
click at [234, 201] on button "Yes" at bounding box center [215, 210] width 58 height 19
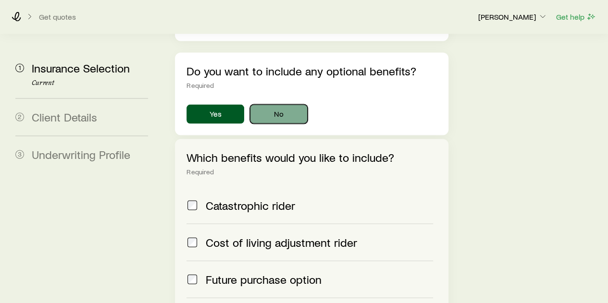
click at [278, 105] on button "No" at bounding box center [279, 114] width 58 height 19
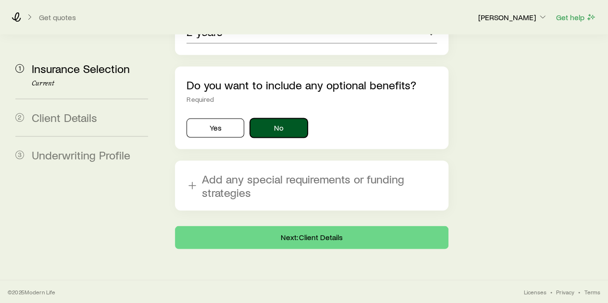
scroll to position [844, 0]
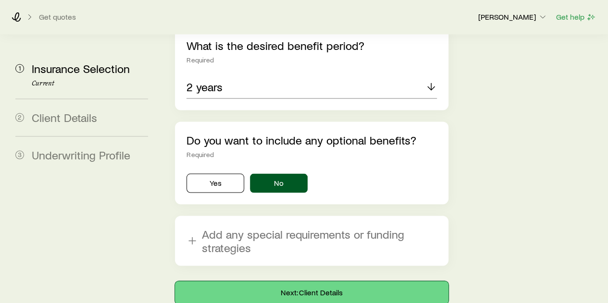
click at [334, 281] on button "Next: Client Details" at bounding box center [311, 292] width 273 height 23
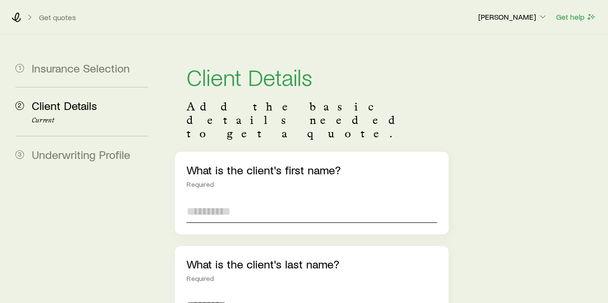
click at [273, 200] on input "text" at bounding box center [311, 211] width 250 height 23
type input "*********"
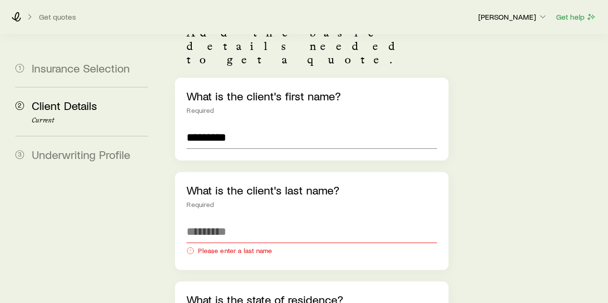
scroll to position [144, 0]
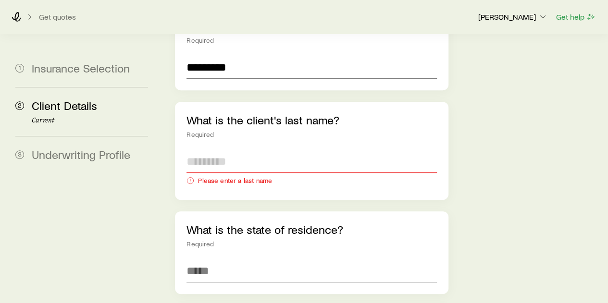
click at [230, 150] on input "text" at bounding box center [311, 161] width 250 height 23
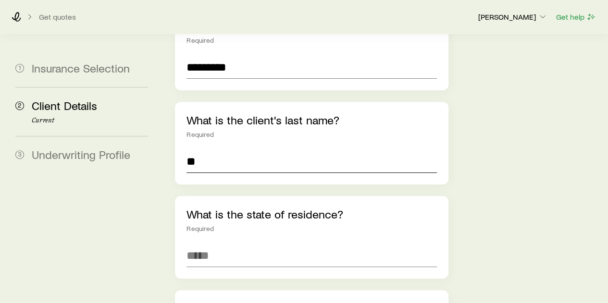
type input "*"
type input "*****"
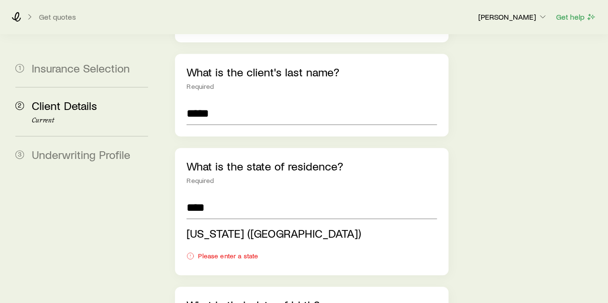
click at [215, 226] on span "[US_STATE] ([GEOGRAPHIC_DATA])" at bounding box center [273, 233] width 174 height 14
type input "**********"
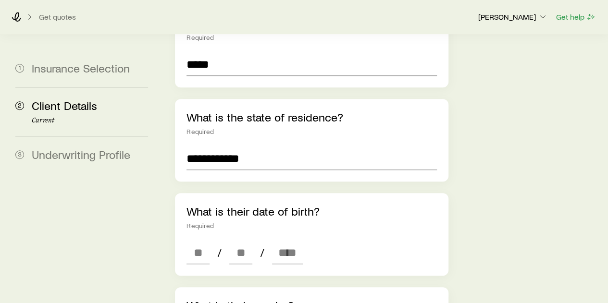
scroll to position [336, 0]
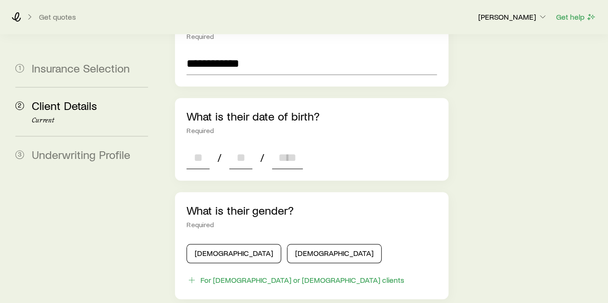
click at [199, 146] on input at bounding box center [197, 157] width 23 height 23
type input "**"
type input "****"
type input "*"
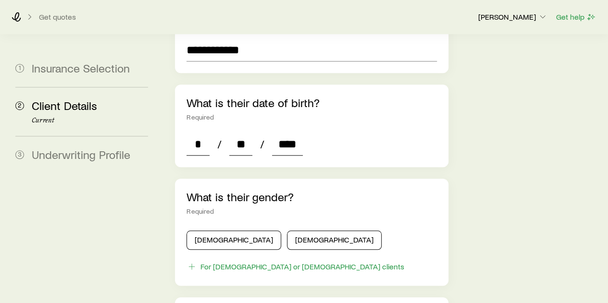
scroll to position [384, 0]
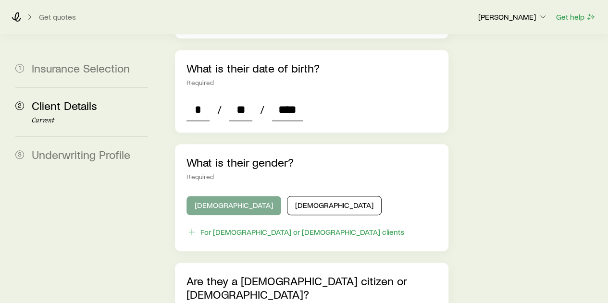
type input "****"
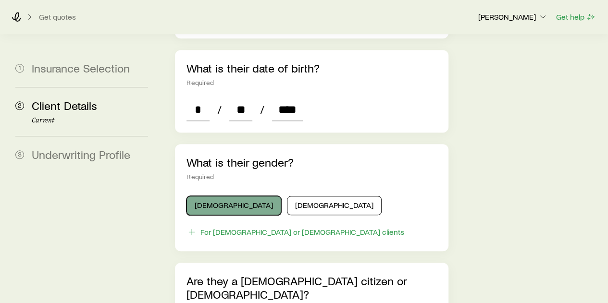
click at [221, 196] on button "[DEMOGRAPHIC_DATA]" at bounding box center [233, 205] width 95 height 19
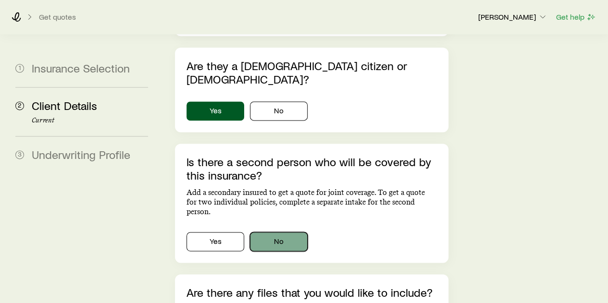
click at [299, 232] on button "No" at bounding box center [279, 241] width 58 height 19
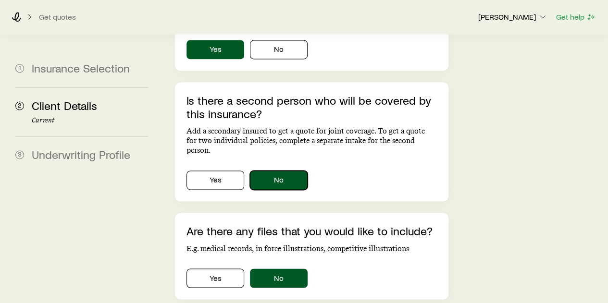
scroll to position [696, 0]
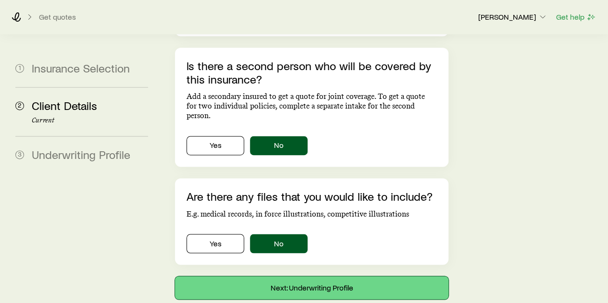
click at [317, 276] on button "Next: Underwriting Profile" at bounding box center [311, 287] width 273 height 23
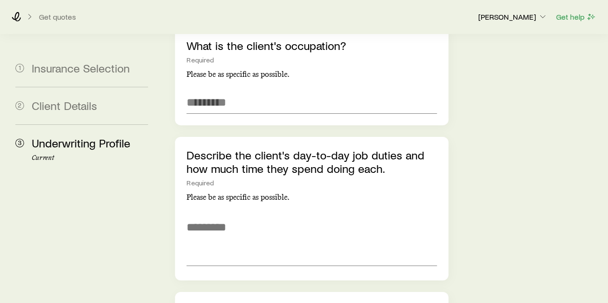
scroll to position [1537, 0]
